Goal: Transaction & Acquisition: Register for event/course

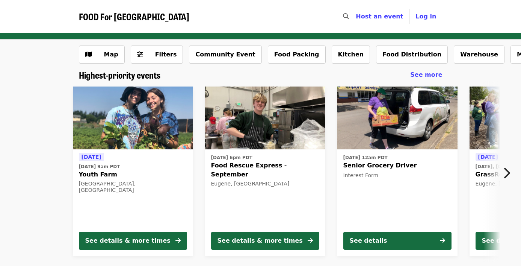
click at [136, 130] on img at bounding box center [133, 117] width 120 height 63
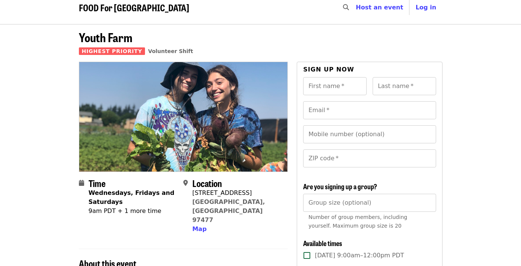
scroll to position [11, 0]
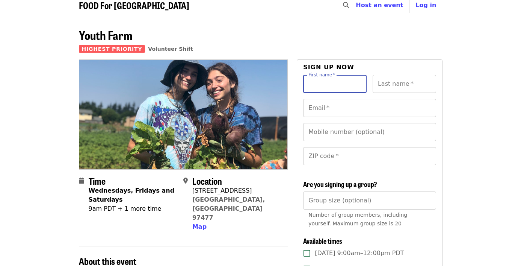
click at [334, 84] on div "First name   * First name *" at bounding box center [334, 84] width 63 height 18
type input "****"
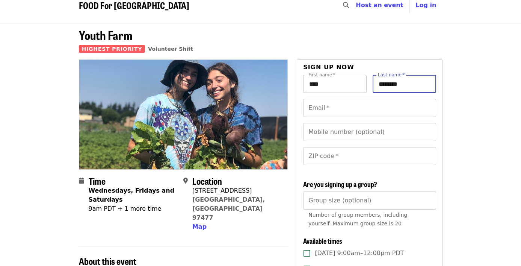
type input "********"
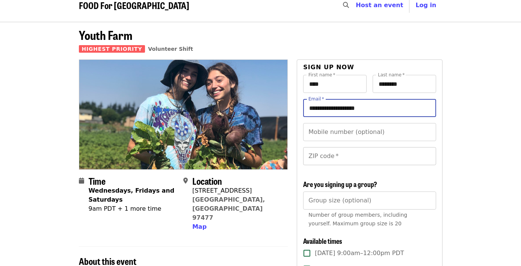
type input "**********"
click at [341, 155] on input "ZIP code   *" at bounding box center [369, 156] width 133 height 18
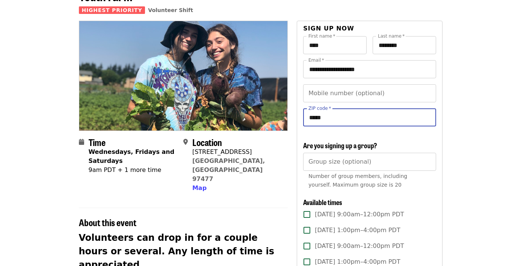
scroll to position [58, 0]
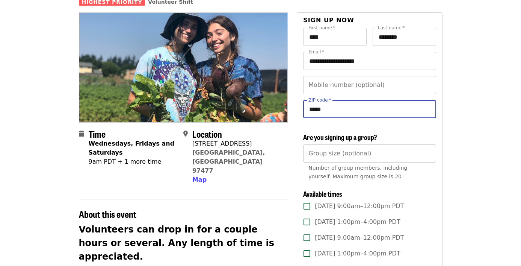
type input "*****"
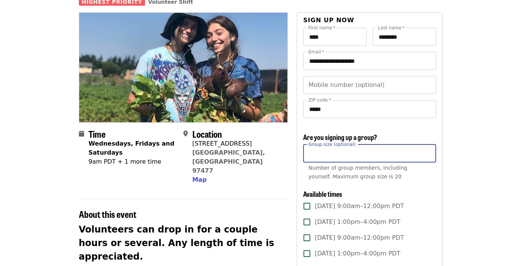
click at [340, 161] on input "Group size (optional)" at bounding box center [369, 153] width 133 height 18
click at [363, 170] on span "Number of group members, including yourself. Maximum group size is 20" at bounding box center [357, 172] width 99 height 15
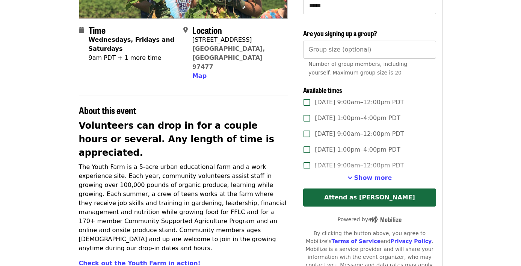
click at [328, 100] on span "[DATE] 9:00am–12:00pm PDT" at bounding box center [359, 102] width 89 height 9
click at [361, 115] on span "[DATE] 1:00pm–4:00pm PDT" at bounding box center [357, 117] width 85 height 9
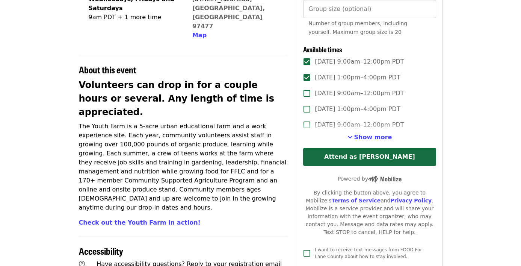
scroll to position [198, 0]
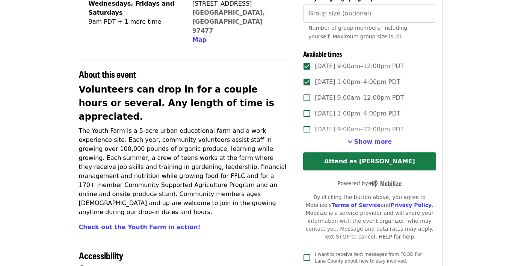
click at [326, 162] on button "Attend as [PERSON_NAME]" at bounding box center [369, 161] width 133 height 18
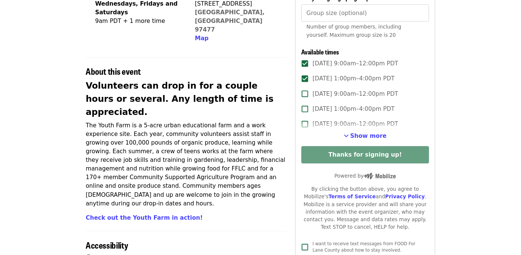
scroll to position [271, 0]
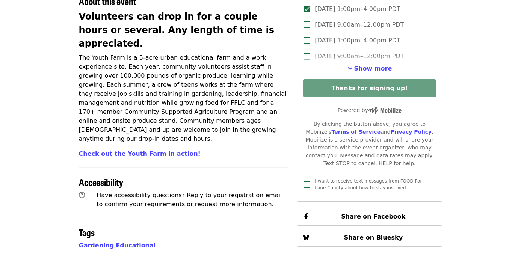
click at [231, 65] on p "The Youth Farm is a 5-acre urban educational farm and a work experience site. E…" at bounding box center [183, 98] width 209 height 90
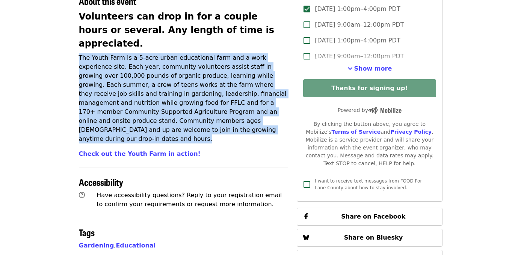
click at [231, 65] on p "The Youth Farm is a 5-acre urban educational farm and a work experience site. E…" at bounding box center [183, 98] width 209 height 90
click at [225, 57] on p "The Youth Farm is a 5-acre urban educational farm and a work experience site. E…" at bounding box center [183, 98] width 209 height 90
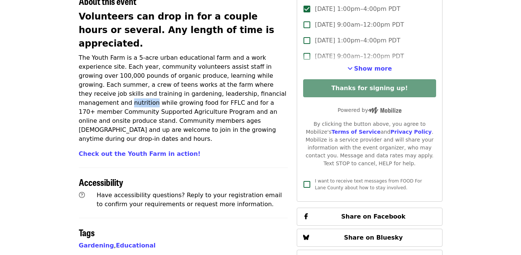
click at [225, 57] on p "The Youth Farm is a 5-acre urban educational farm and a work experience site. E…" at bounding box center [183, 98] width 209 height 90
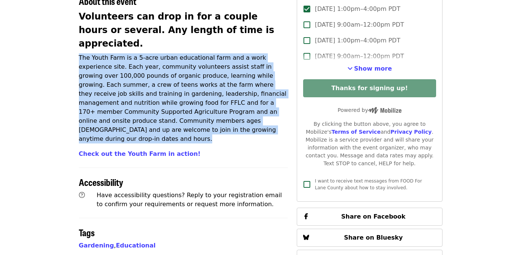
click at [225, 57] on p "The Youth Farm is a 5-acre urban educational farm and a work experience site. E…" at bounding box center [183, 98] width 209 height 90
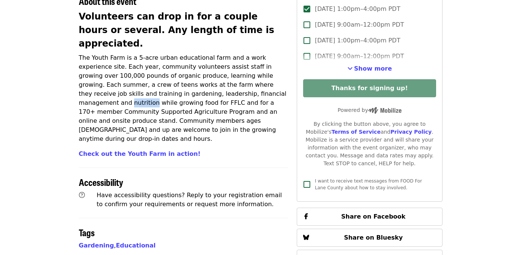
click at [225, 57] on p "The Youth Farm is a 5-acre urban educational farm and a work experience site. E…" at bounding box center [183, 98] width 209 height 90
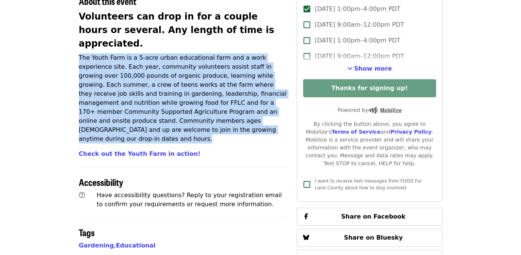
click at [225, 57] on p "The Youth Farm is a 5-acre urban educational farm and a work experience site. E…" at bounding box center [183, 98] width 209 height 90
click at [222, 53] on p "The Youth Farm is a 5-acre urban educational farm and a work experience site. E…" at bounding box center [183, 98] width 209 height 90
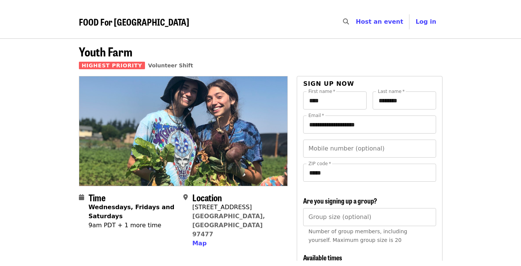
scroll to position [0, 0]
